Goal: Task Accomplishment & Management: Manage account settings

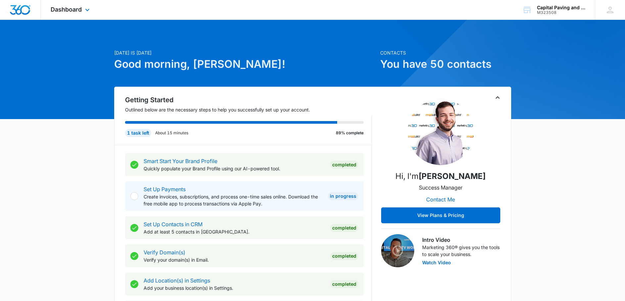
click at [85, 15] on div "Dashboard Apps Reputation Websites Forms CRM Email Social Payments POS Content …" at bounding box center [71, 10] width 61 height 20
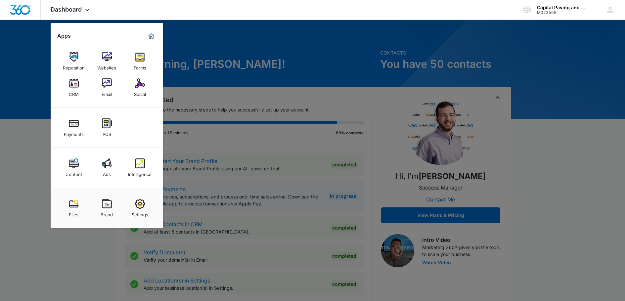
click at [103, 162] on img at bounding box center [107, 164] width 10 height 10
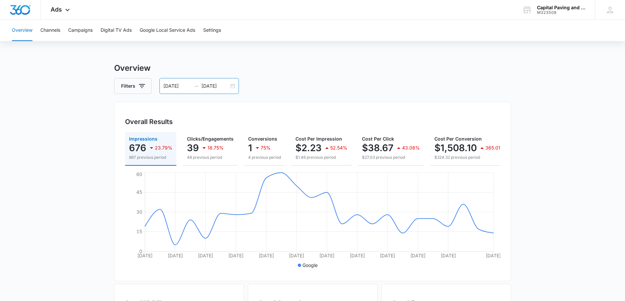
click at [180, 88] on input "[DATE]" at bounding box center [177, 85] width 27 height 7
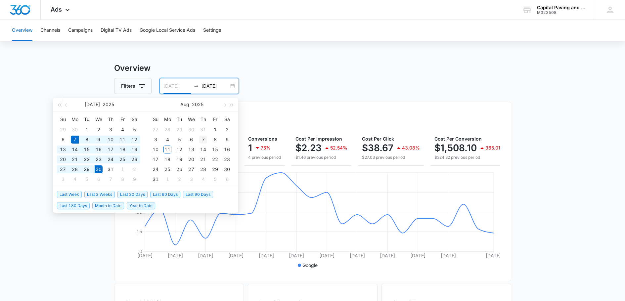
type input "[DATE]"
click at [203, 140] on div "7" at bounding box center [203, 140] width 8 height 8
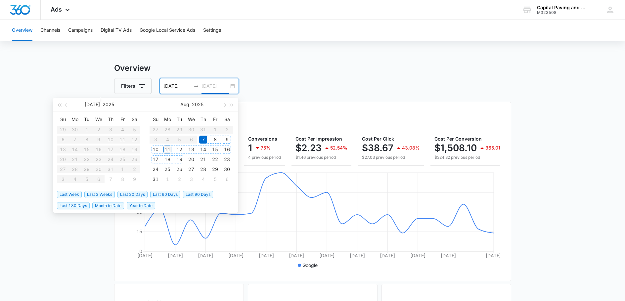
type input "[DATE]"
click at [169, 150] on div "11" at bounding box center [168, 150] width 8 height 8
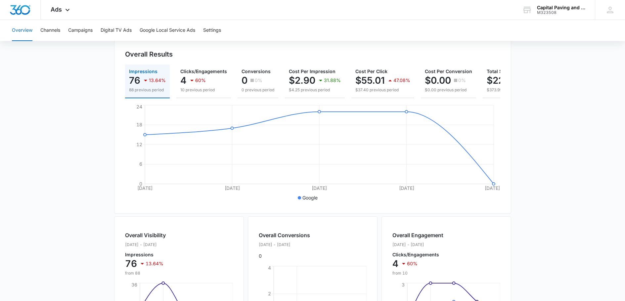
scroll to position [10, 0]
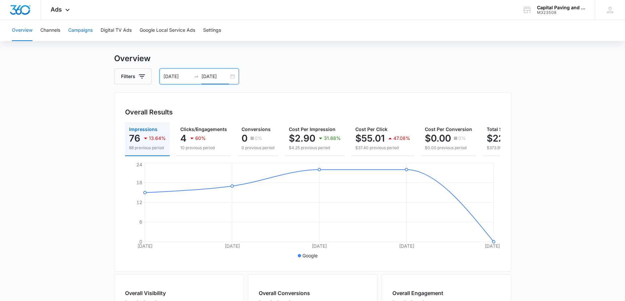
click at [79, 30] on button "Campaigns" at bounding box center [80, 30] width 25 height 21
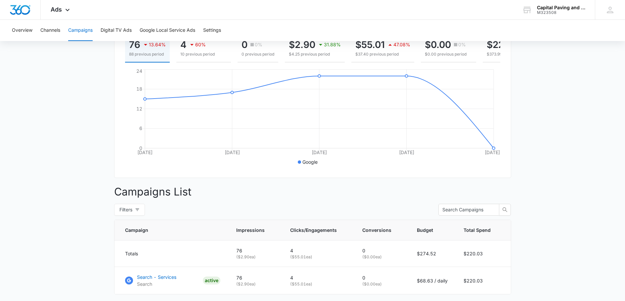
scroll to position [148, 0]
